Goal: Task Accomplishment & Management: Use online tool/utility

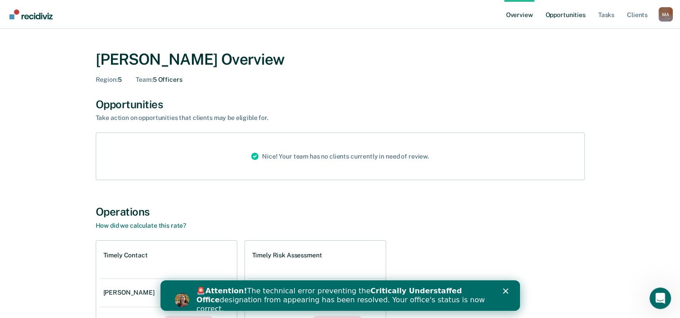
click at [565, 17] on link "Opportunities" at bounding box center [565, 14] width 44 height 29
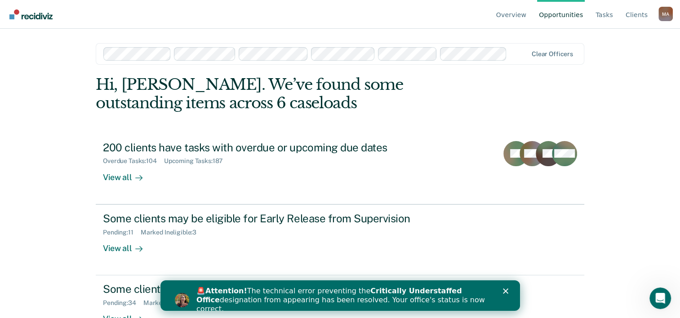
click at [508, 286] on div "🚨 Attention! The technical error preventing the Critically Understaffed Office …" at bounding box center [340, 300] width 360 height 32
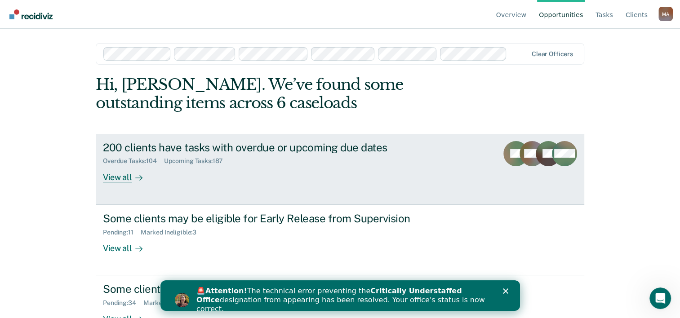
click at [113, 178] on div "View all" at bounding box center [128, 174] width 50 height 18
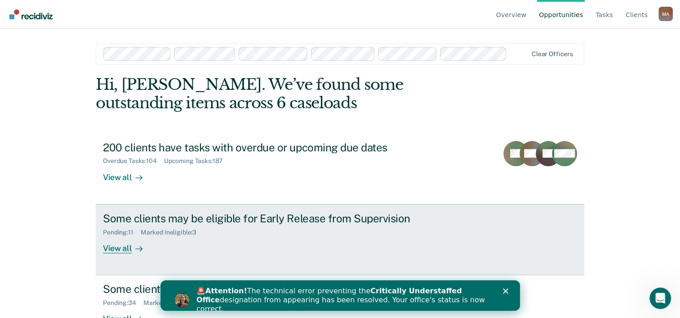
click at [127, 222] on div "Some clients may be eligible for Early Release from Supervision" at bounding box center [261, 218] width 316 height 13
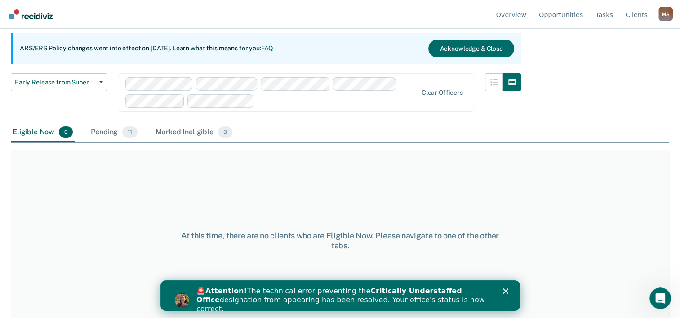
scroll to position [92, 0]
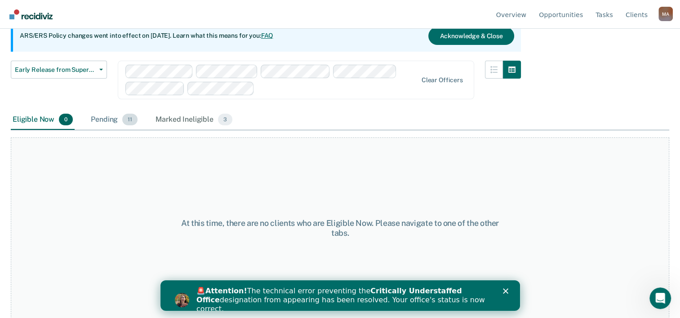
click at [104, 118] on div "Pending 11" at bounding box center [114, 120] width 50 height 20
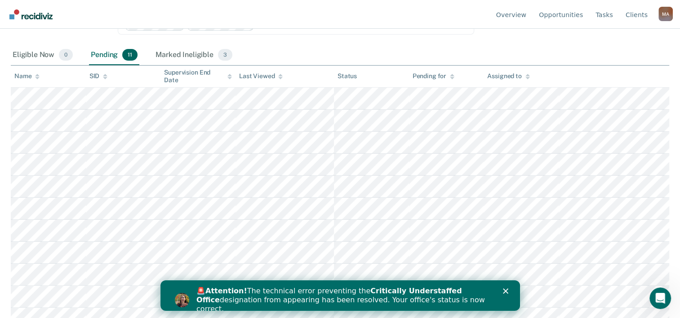
scroll to position [167, 0]
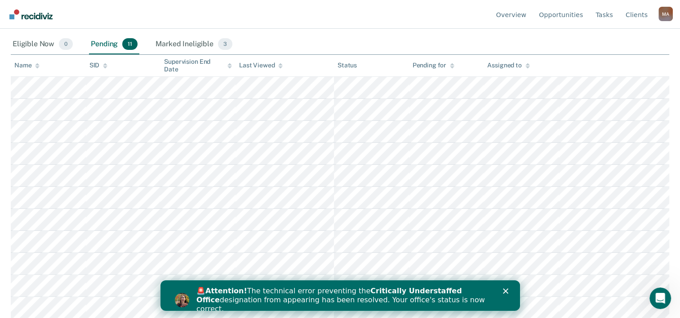
click at [504, 291] on polygon "Close" at bounding box center [504, 291] width 5 height 5
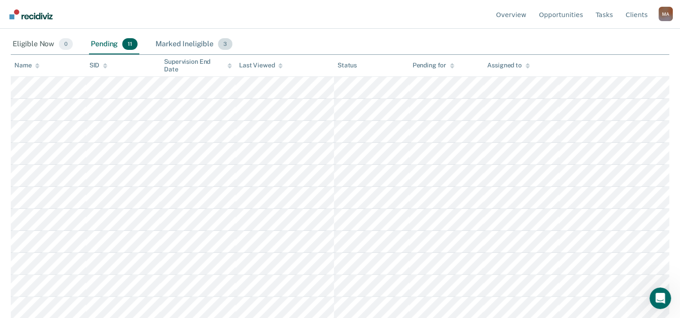
click at [181, 43] on div "Marked Ineligible 3" at bounding box center [194, 45] width 80 height 20
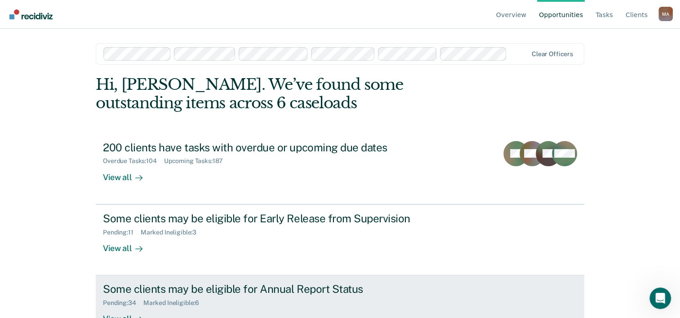
click at [158, 288] on div "Some clients may be eligible for Annual Report Status" at bounding box center [261, 289] width 316 height 13
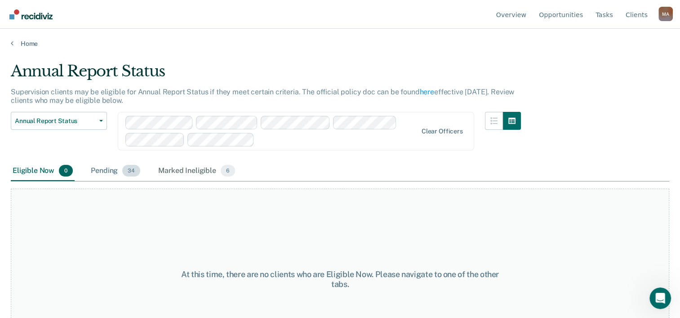
click at [119, 169] on div "Pending 34" at bounding box center [115, 171] width 53 height 20
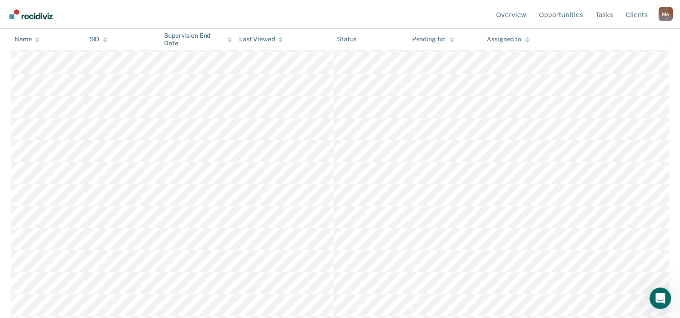
scroll to position [633, 0]
